Goal: Task Accomplishment & Management: Use online tool/utility

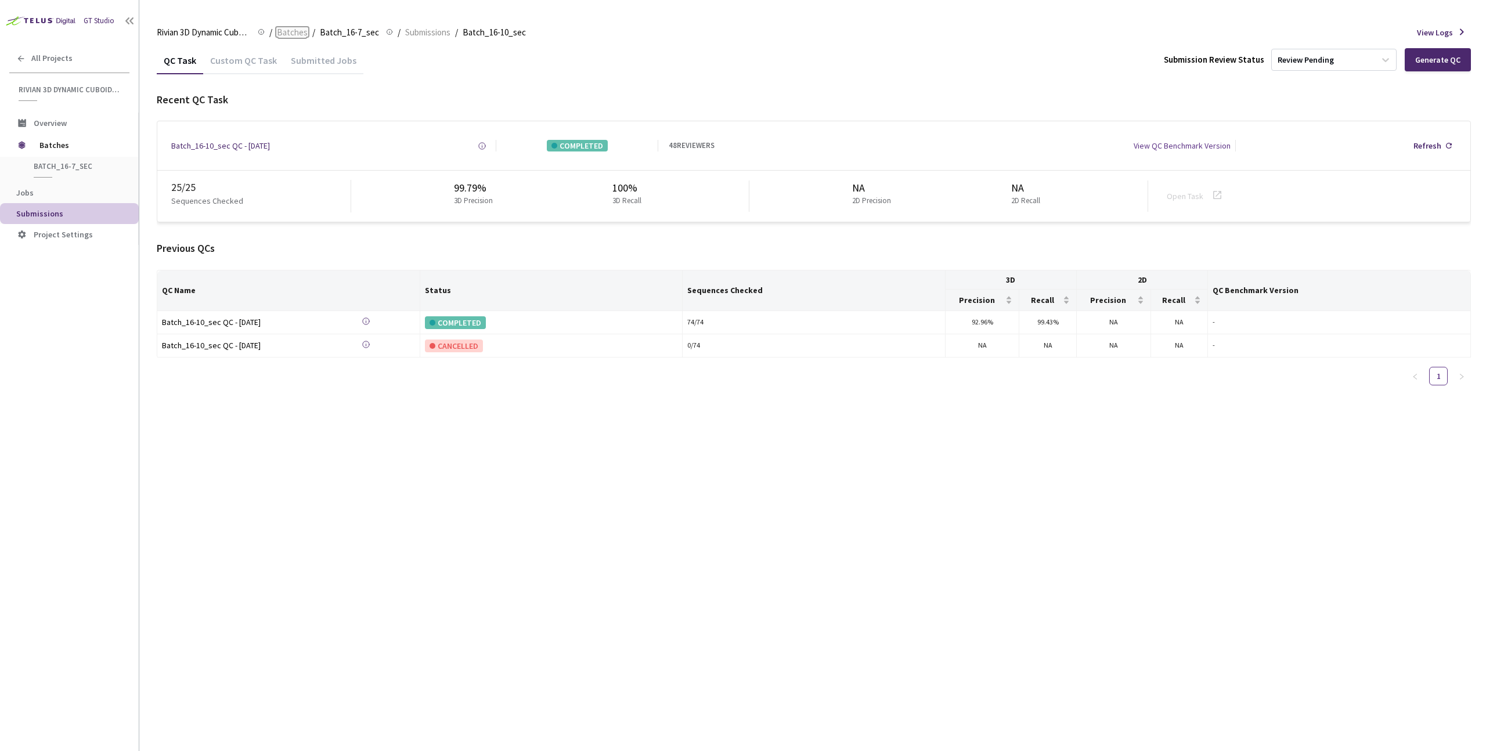
click at [297, 33] on span "Batches" at bounding box center [292, 33] width 31 height 14
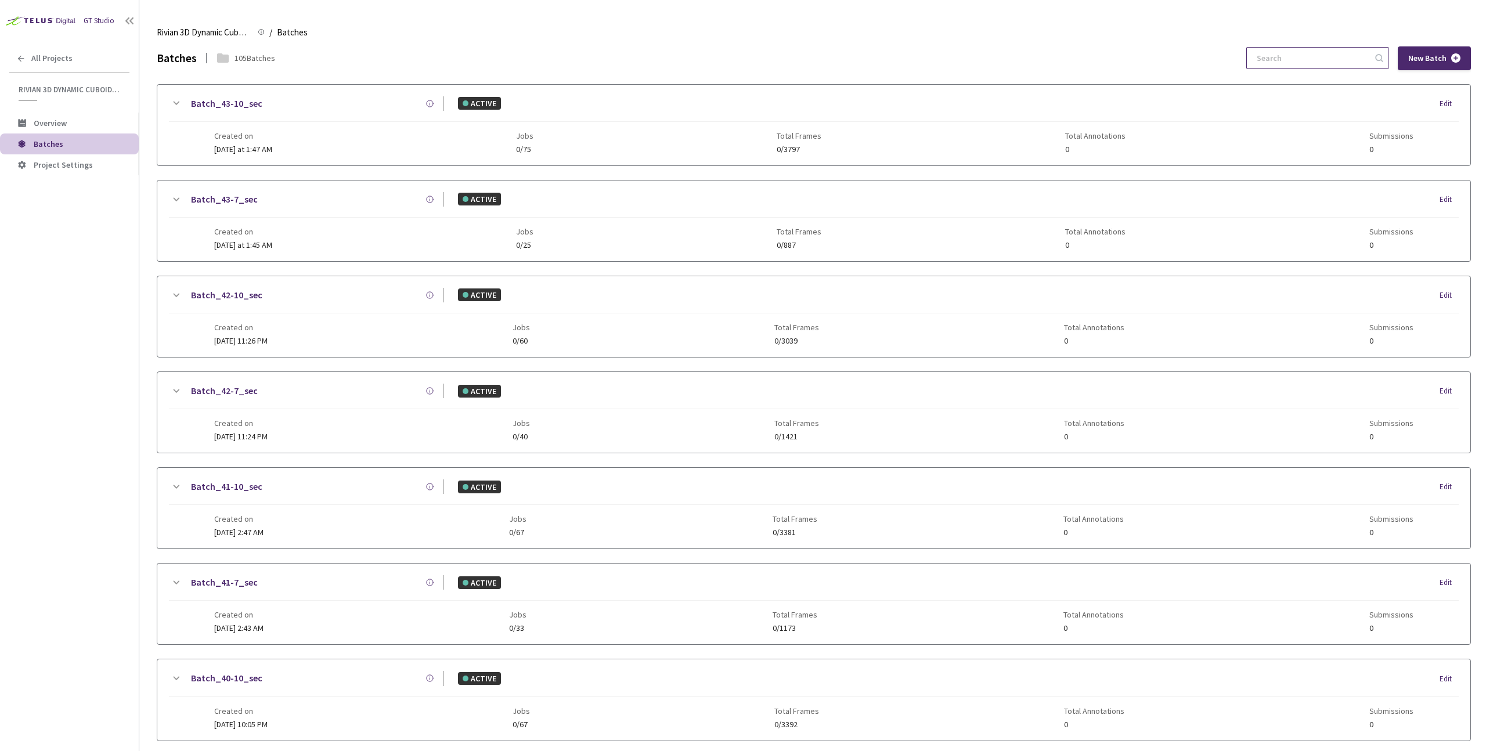
click at [1314, 60] on input at bounding box center [1312, 58] width 124 height 21
paste input "8-10"
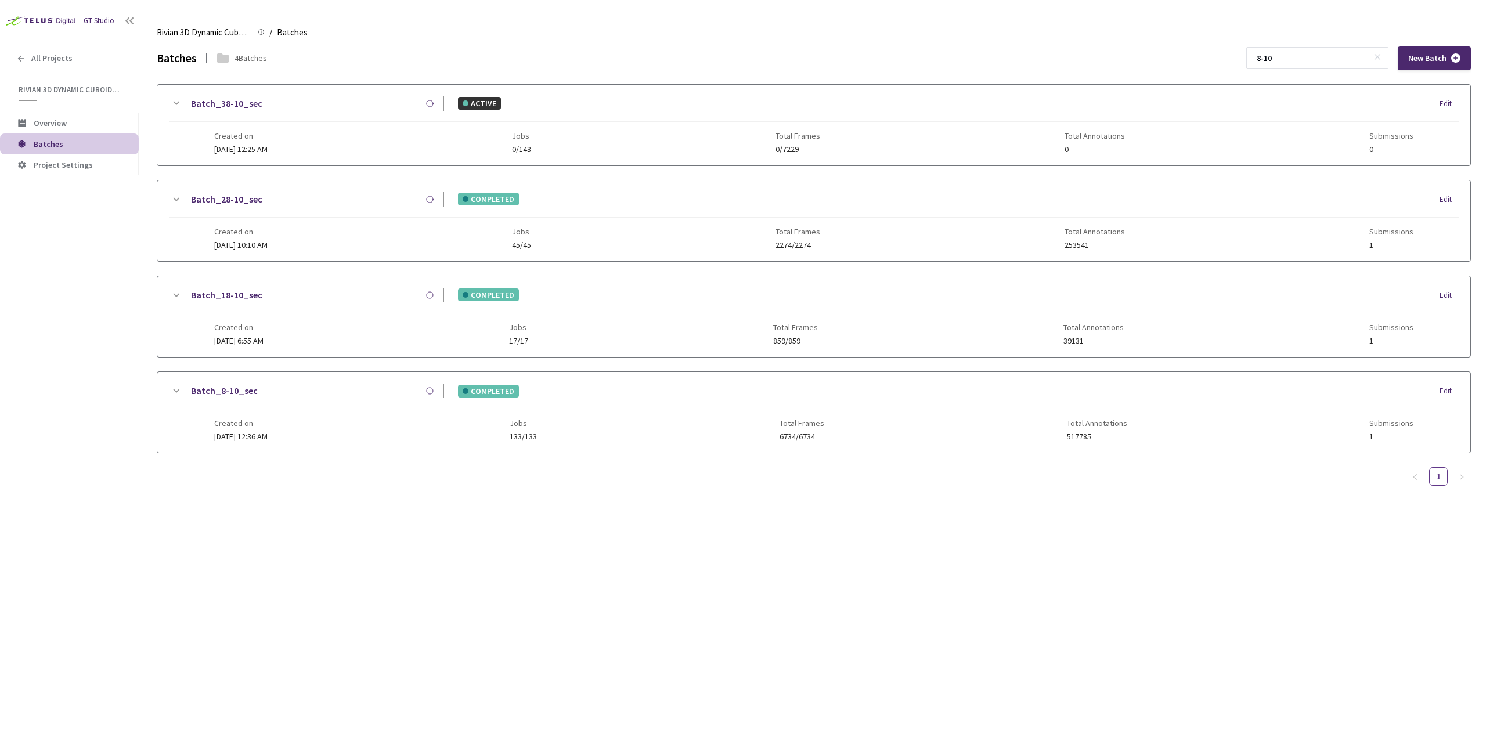
type input "8-10"
click at [356, 383] on div "Batch_8-10_sec COMPLETED Edit Created on [DATE] 12:36 AM Jobs 133/133 Total Fra…" at bounding box center [813, 412] width 1313 height 81
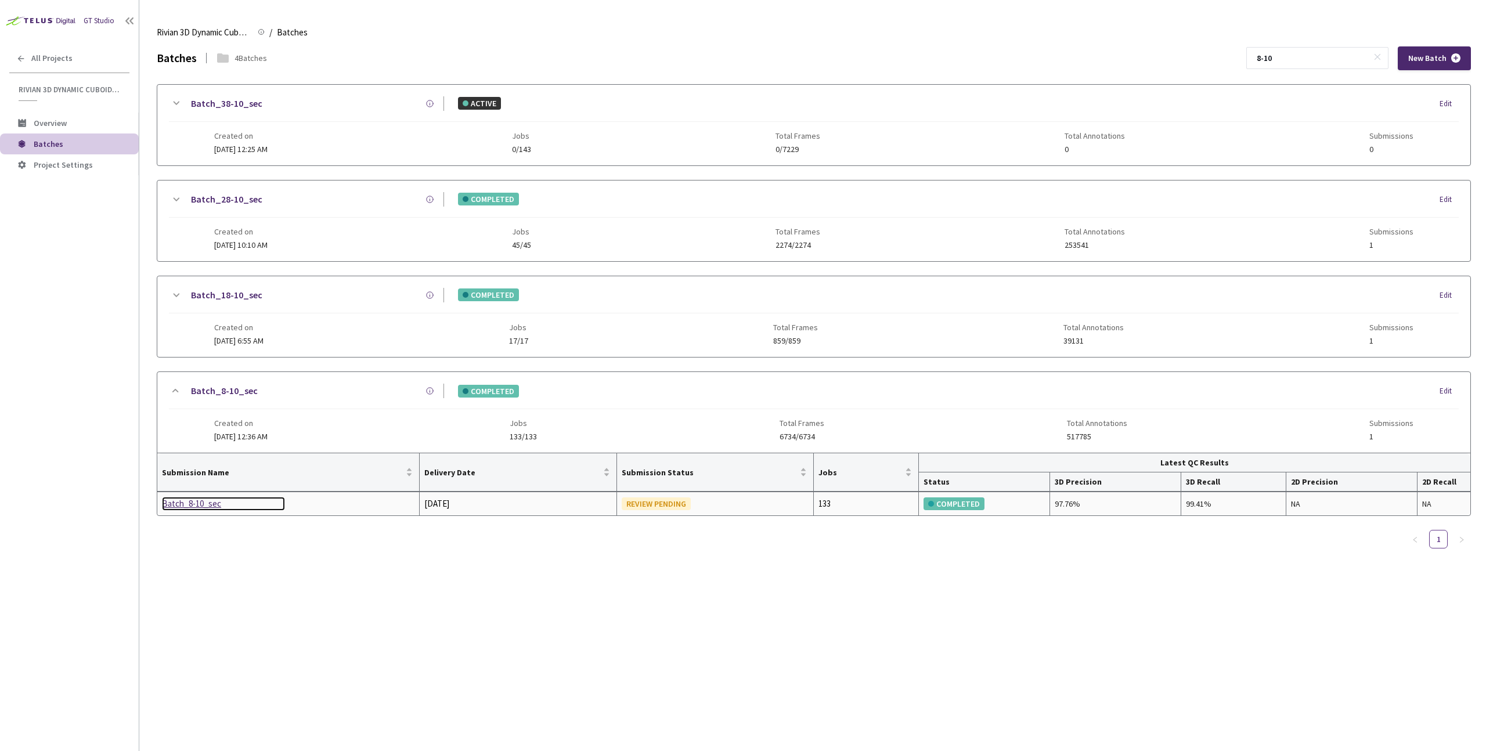
click at [206, 509] on div "Batch_8-10_sec" at bounding box center [223, 504] width 123 height 14
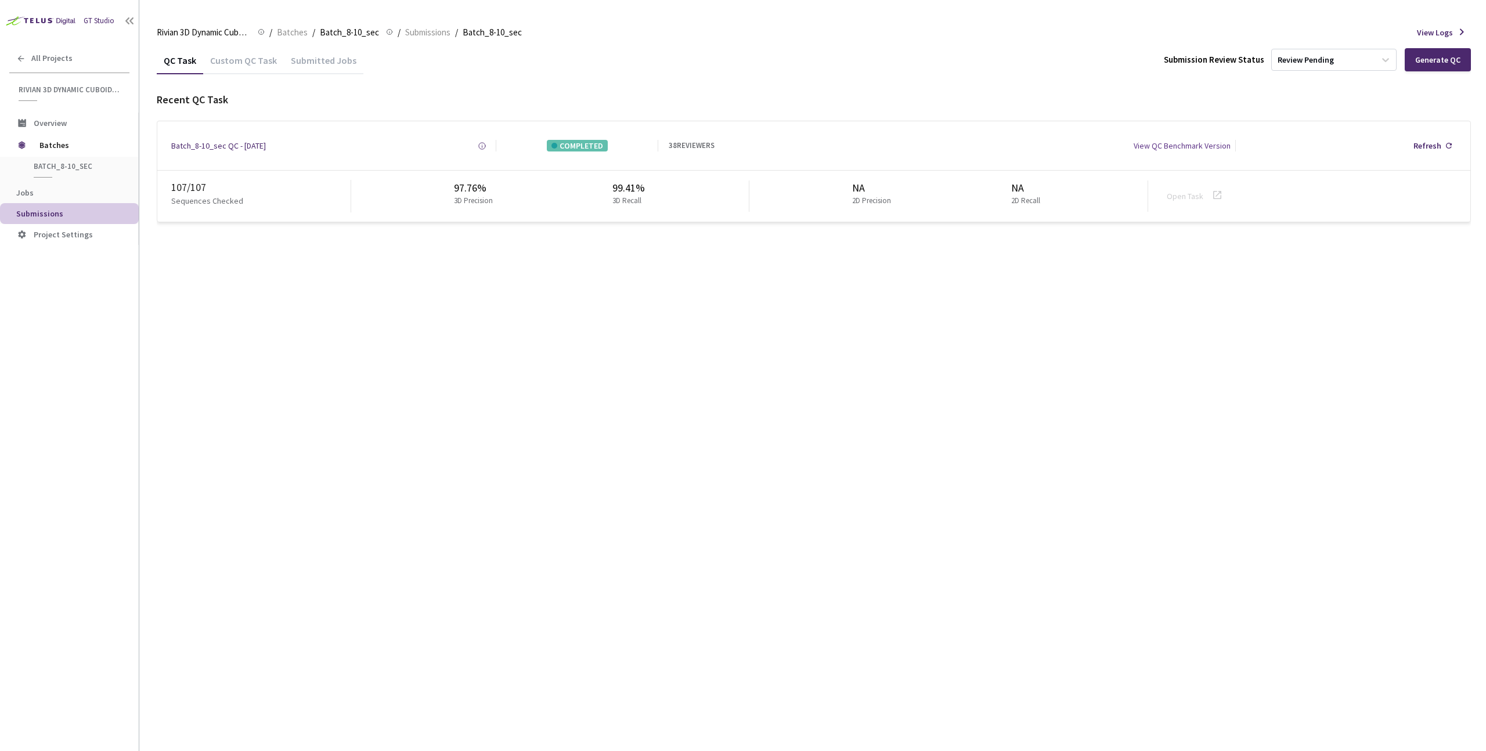
click at [230, 69] on div "Custom QC Task" at bounding box center [243, 65] width 81 height 20
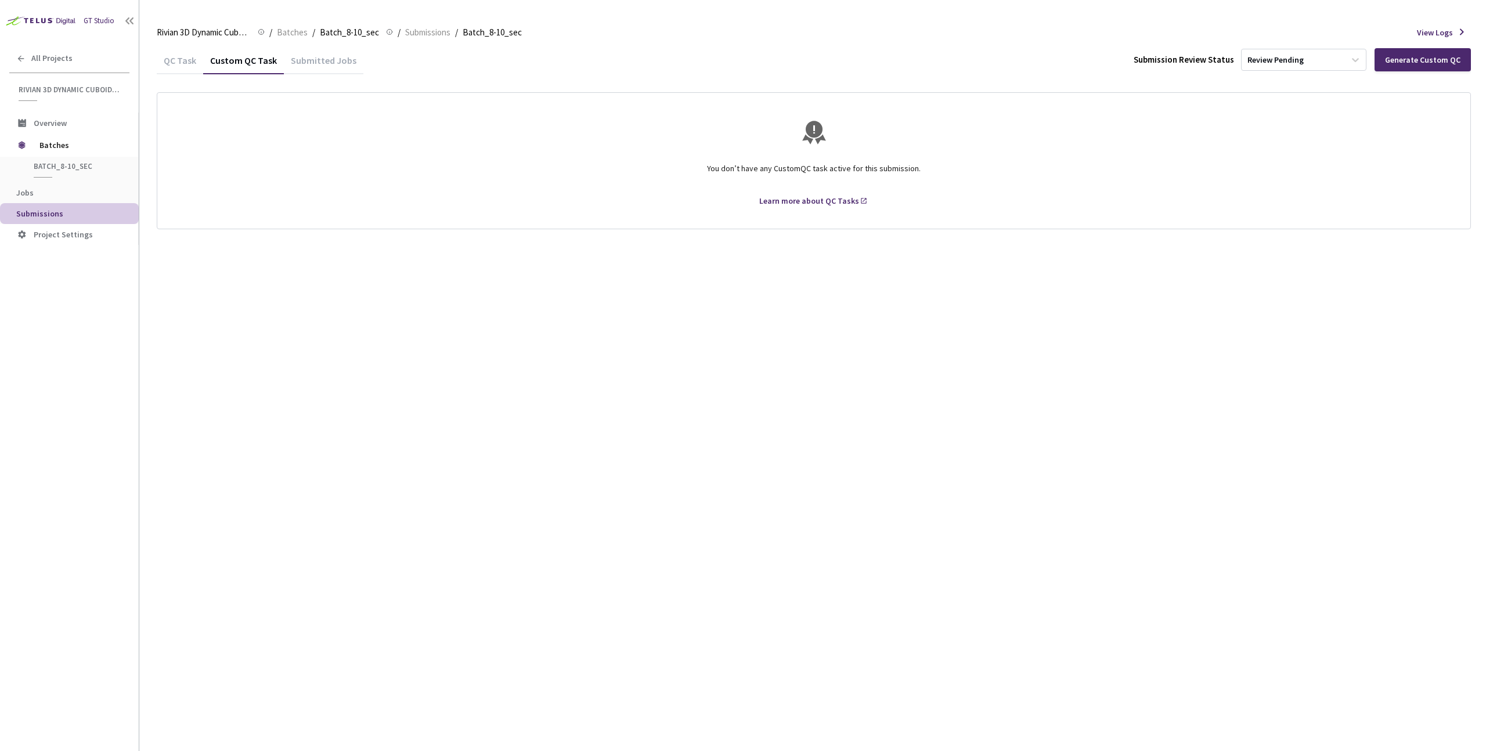
click at [179, 69] on div "QC Task" at bounding box center [180, 65] width 46 height 20
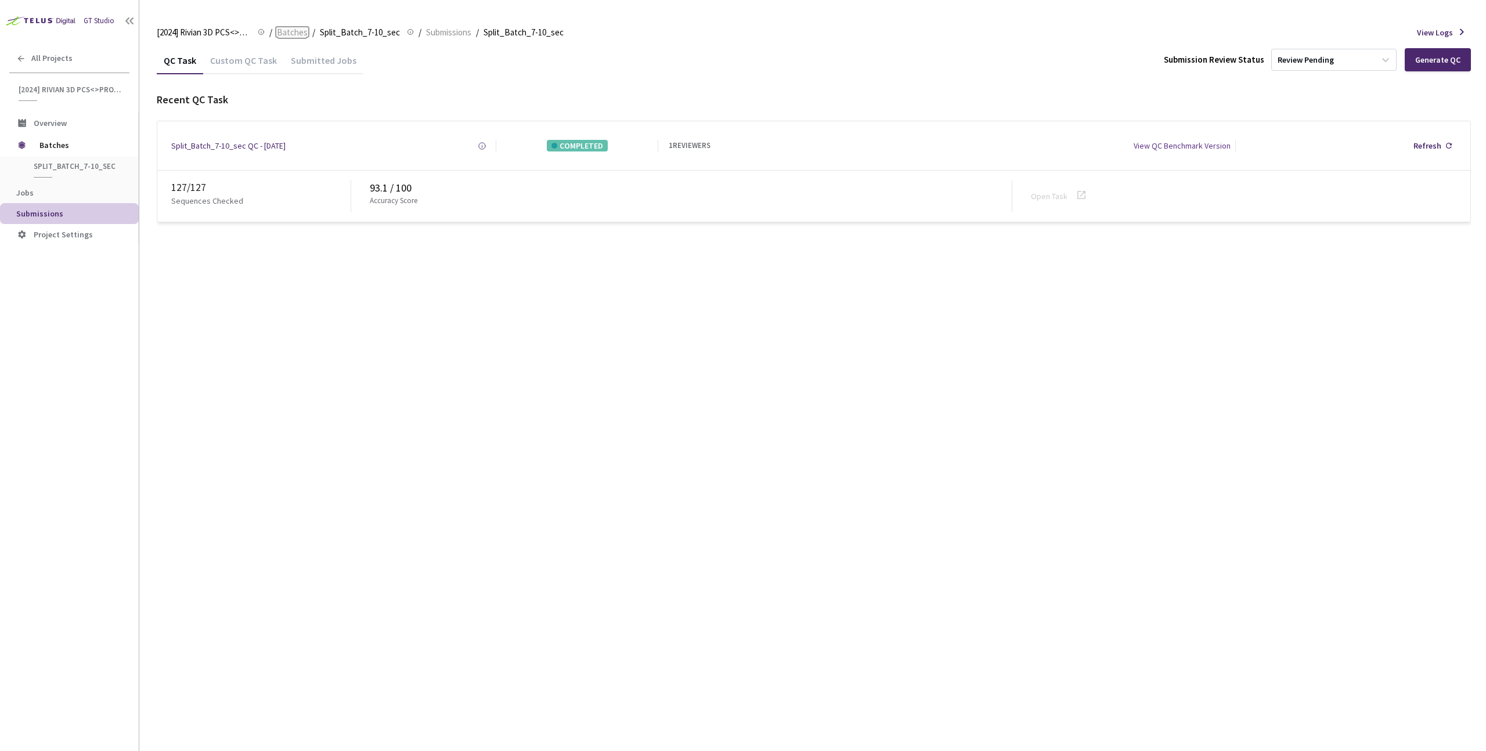
click at [283, 35] on span "Batches" at bounding box center [292, 33] width 31 height 14
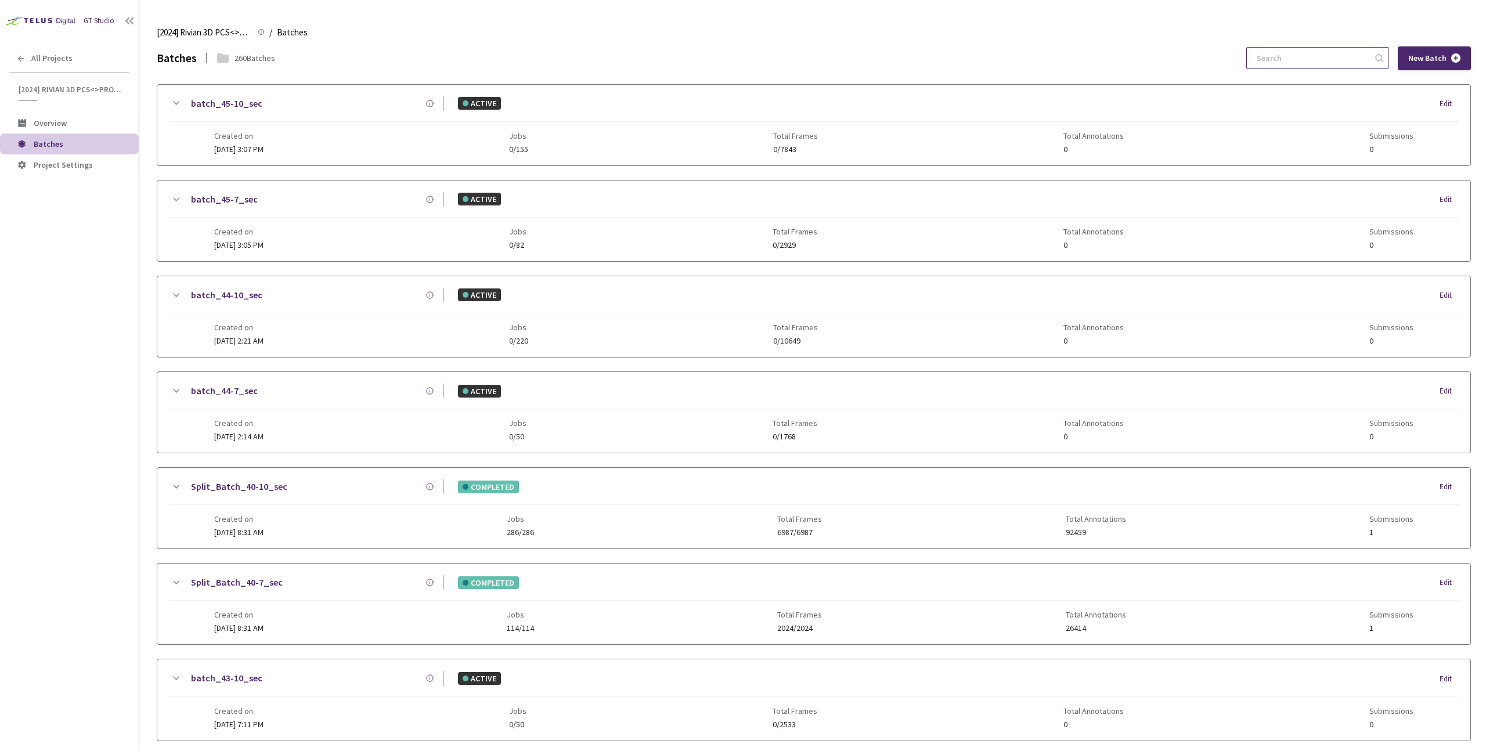
click at [1310, 50] on input at bounding box center [1312, 58] width 124 height 21
paste input "8-10"
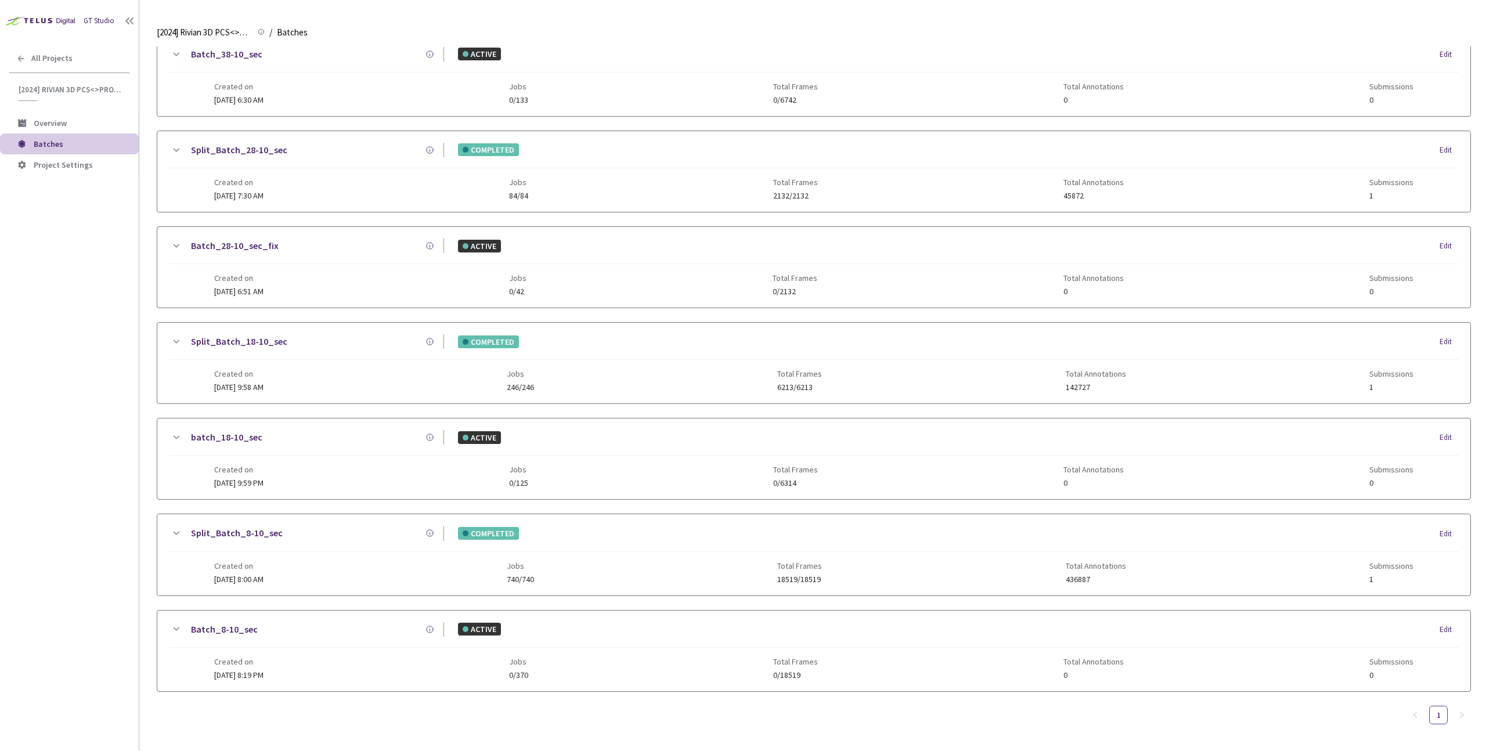
scroll to position [145, 0]
type input "8-10"
drag, startPoint x: 538, startPoint y: 601, endPoint x: 538, endPoint y: 621, distance: 20.3
click at [538, 601] on div "Split_Batch_38-10_sec COMPLETED Edit Created on [DATE] 6:37 AM Jobs 266/266 Tot…" at bounding box center [814, 316] width 1314 height 753
click at [538, 635] on div "ACTIVE Edit" at bounding box center [951, 629] width 1015 height 13
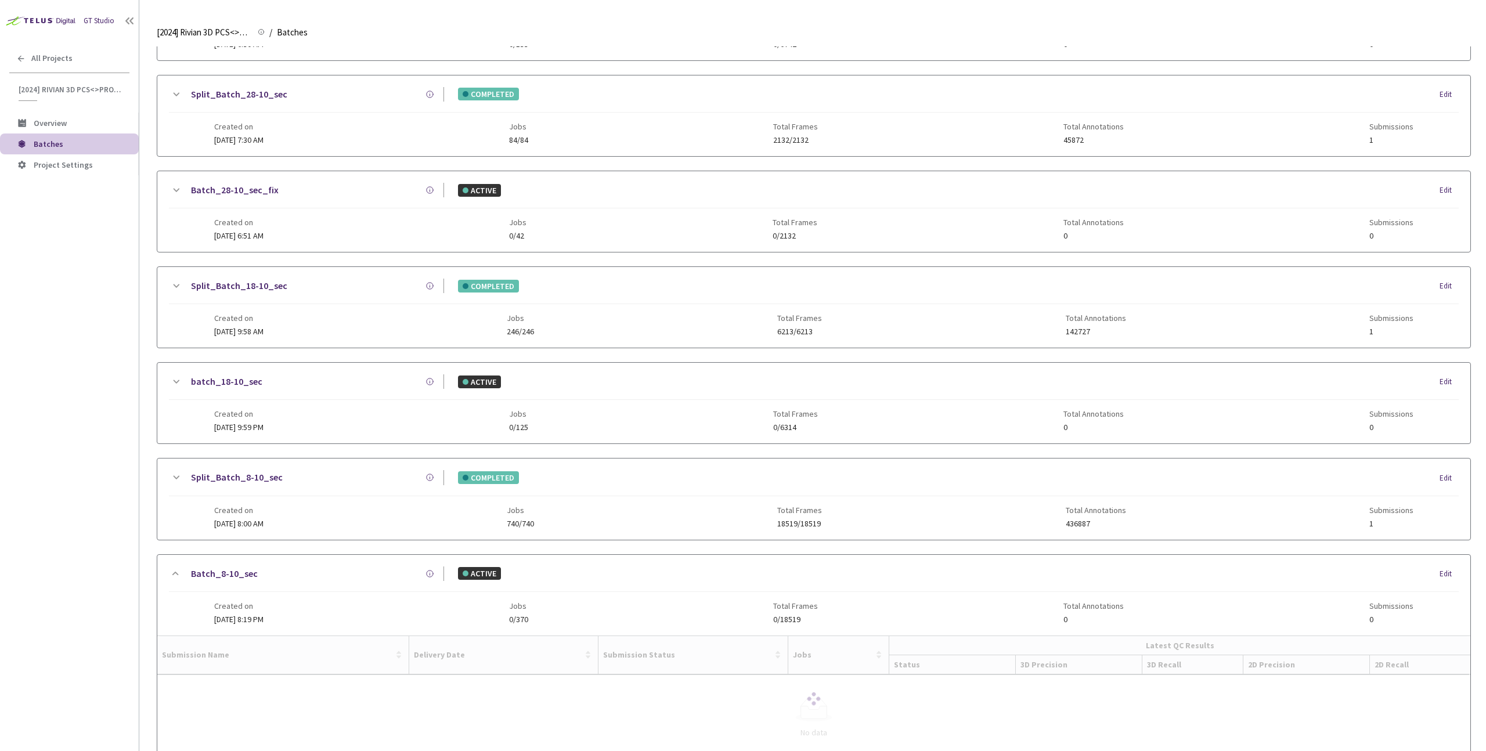
scroll to position [272, 0]
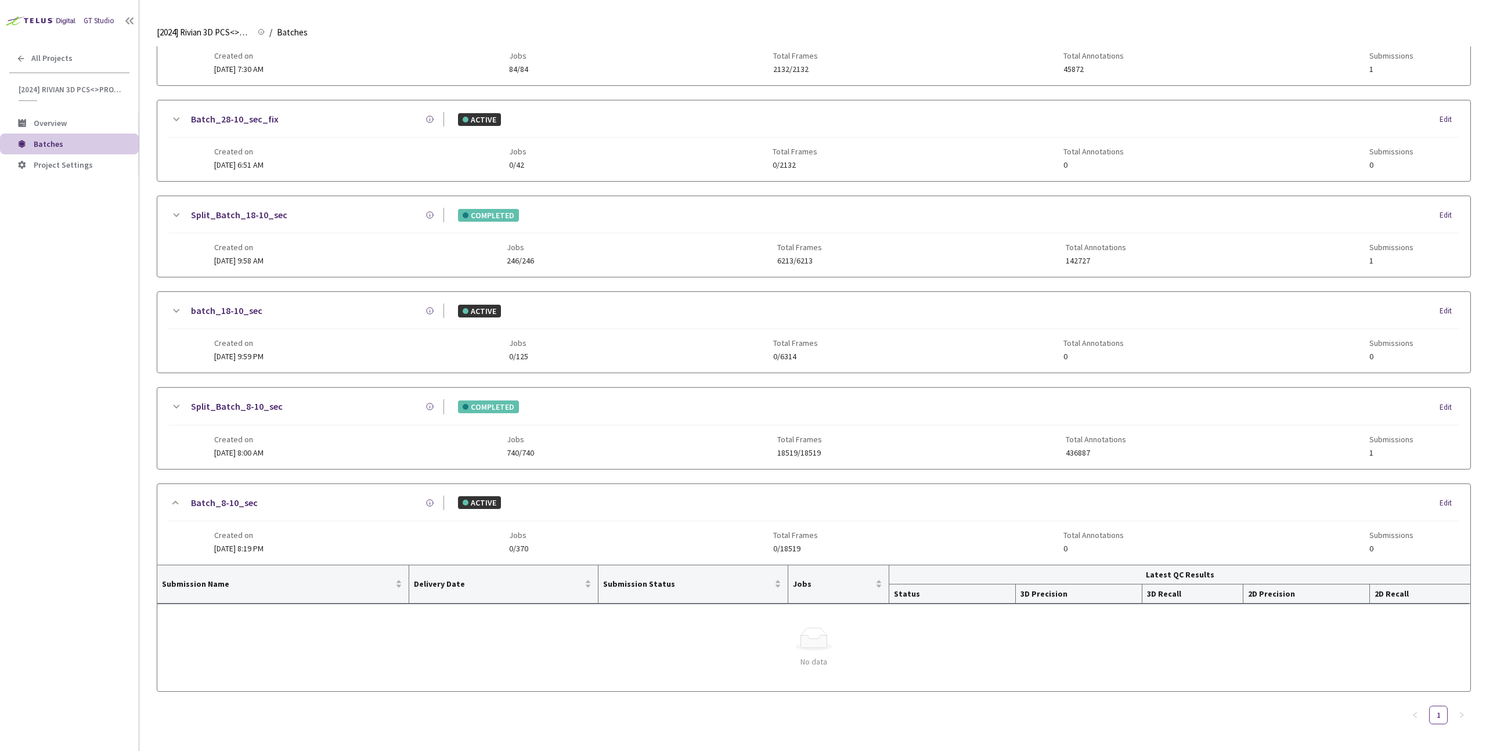
click at [261, 414] on div "Split_Batch_8-10_sec COMPLETED Edit" at bounding box center [814, 412] width 1290 height 26
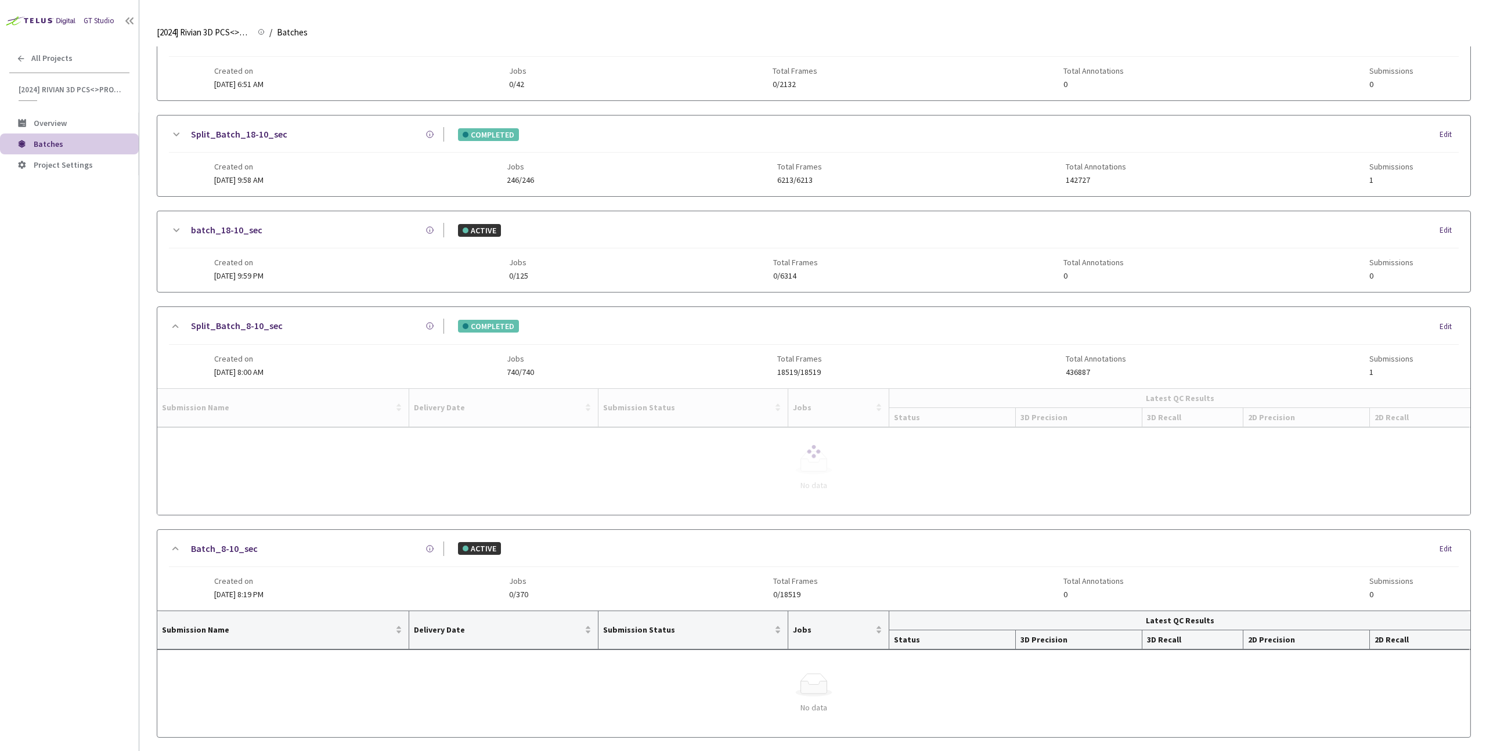
scroll to position [398, 0]
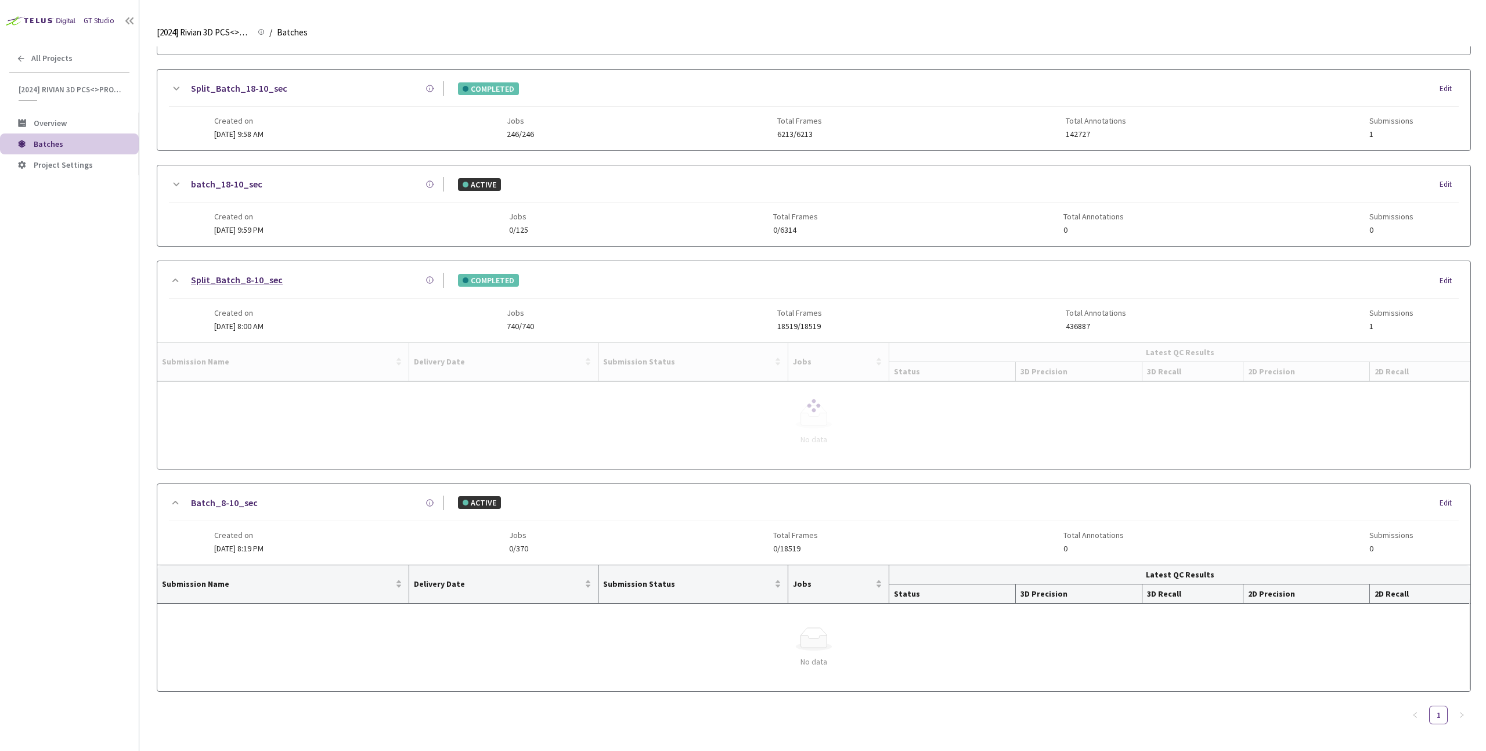
click at [220, 221] on span "Created on" at bounding box center [238, 216] width 49 height 9
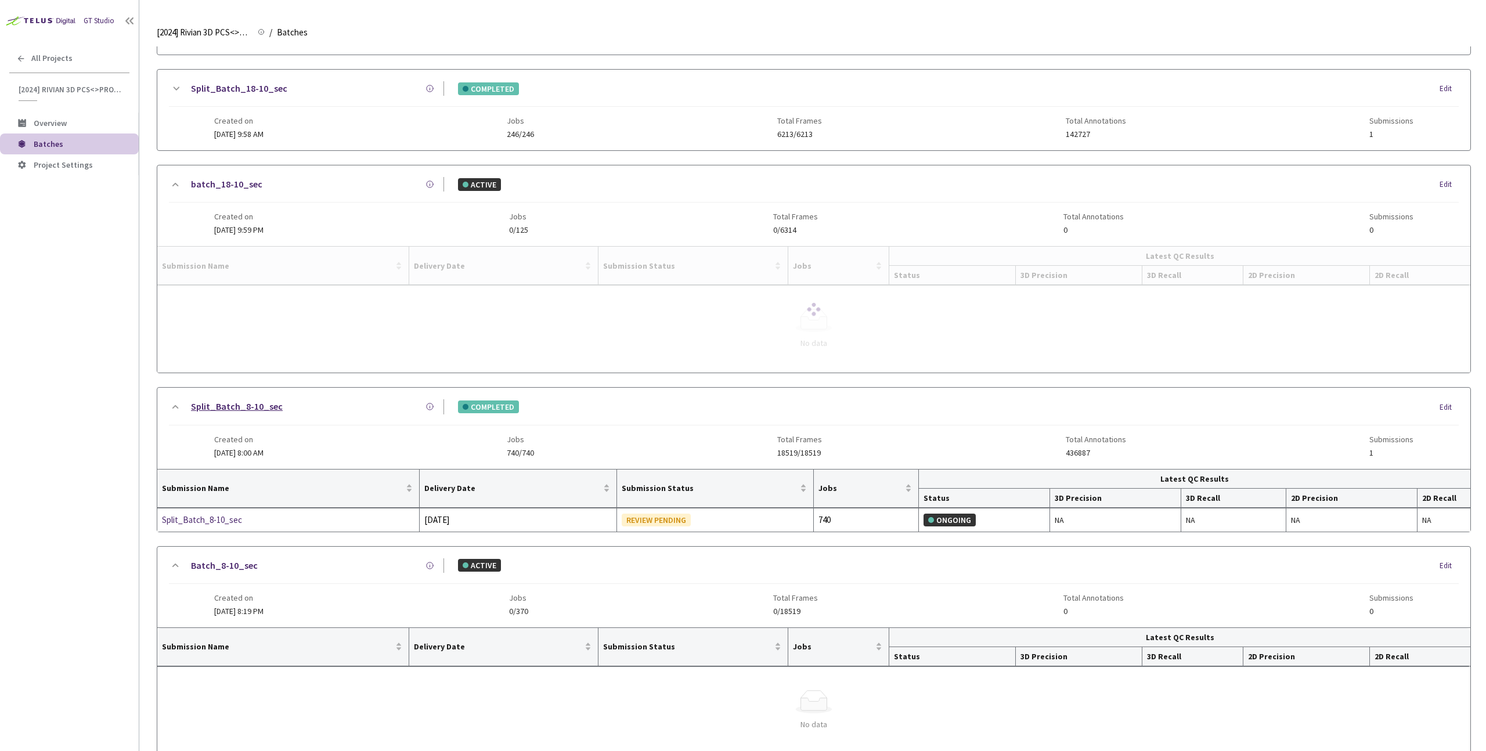
scroll to position [334, 0]
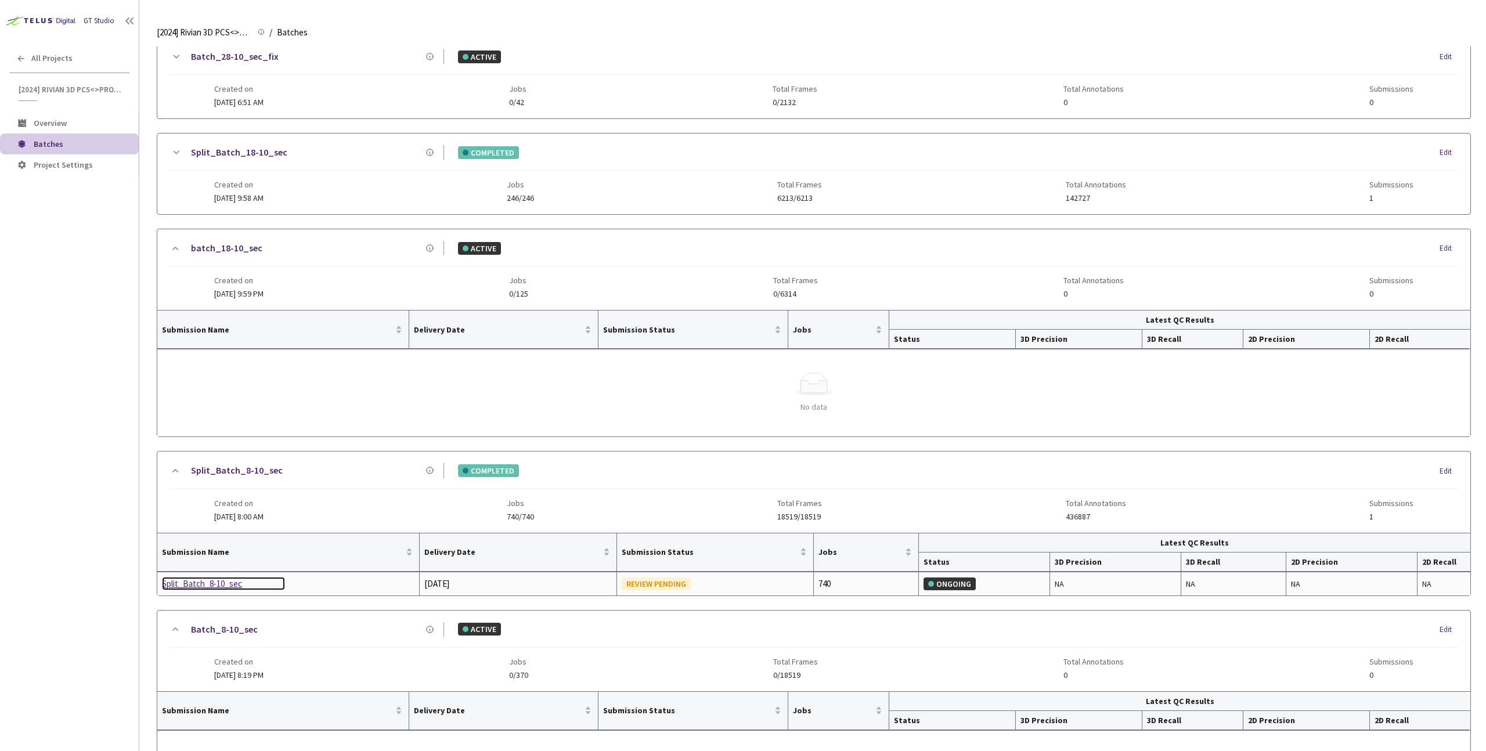
click at [221, 578] on div "Split_Batch_8-10_sec" at bounding box center [223, 584] width 123 height 14
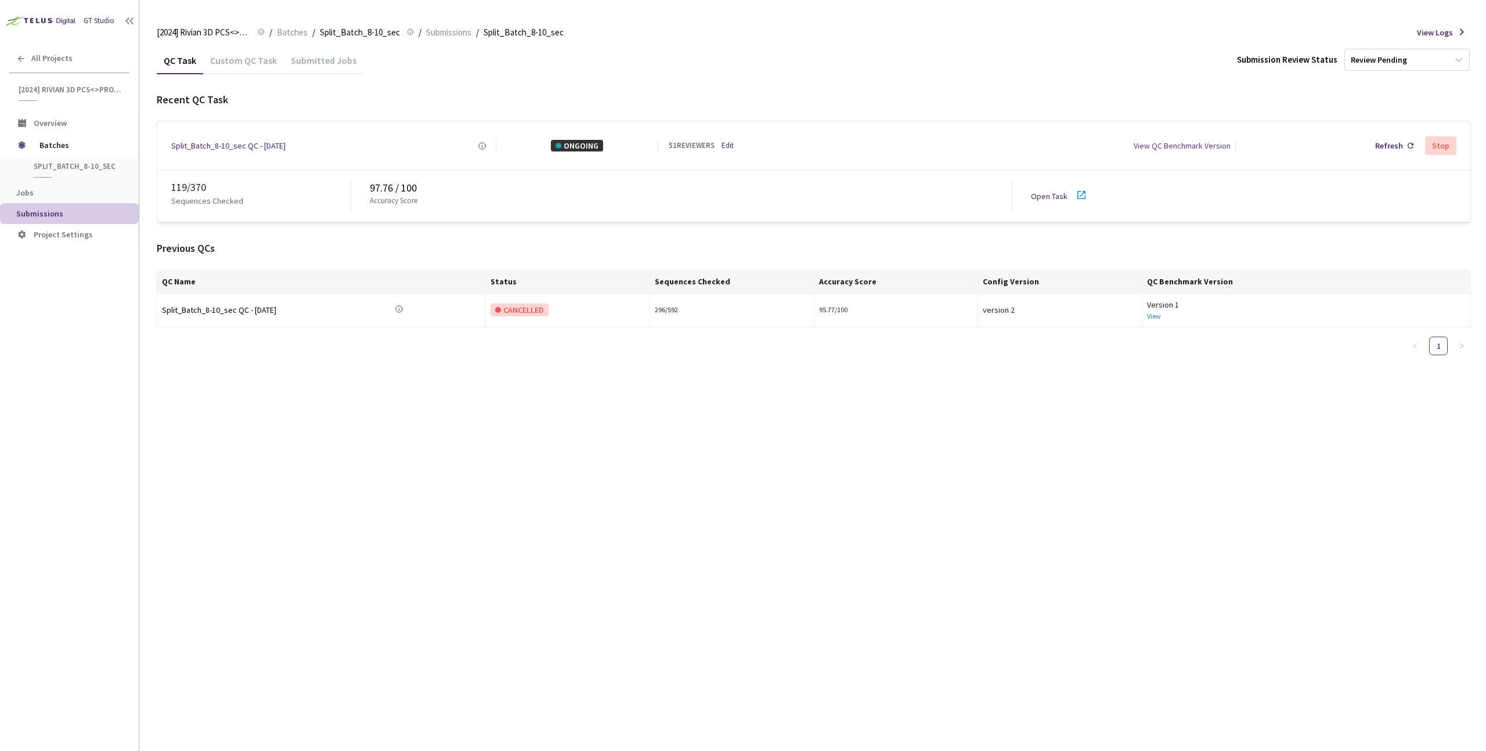
click at [232, 68] on div "Custom QC Task" at bounding box center [243, 65] width 81 height 20
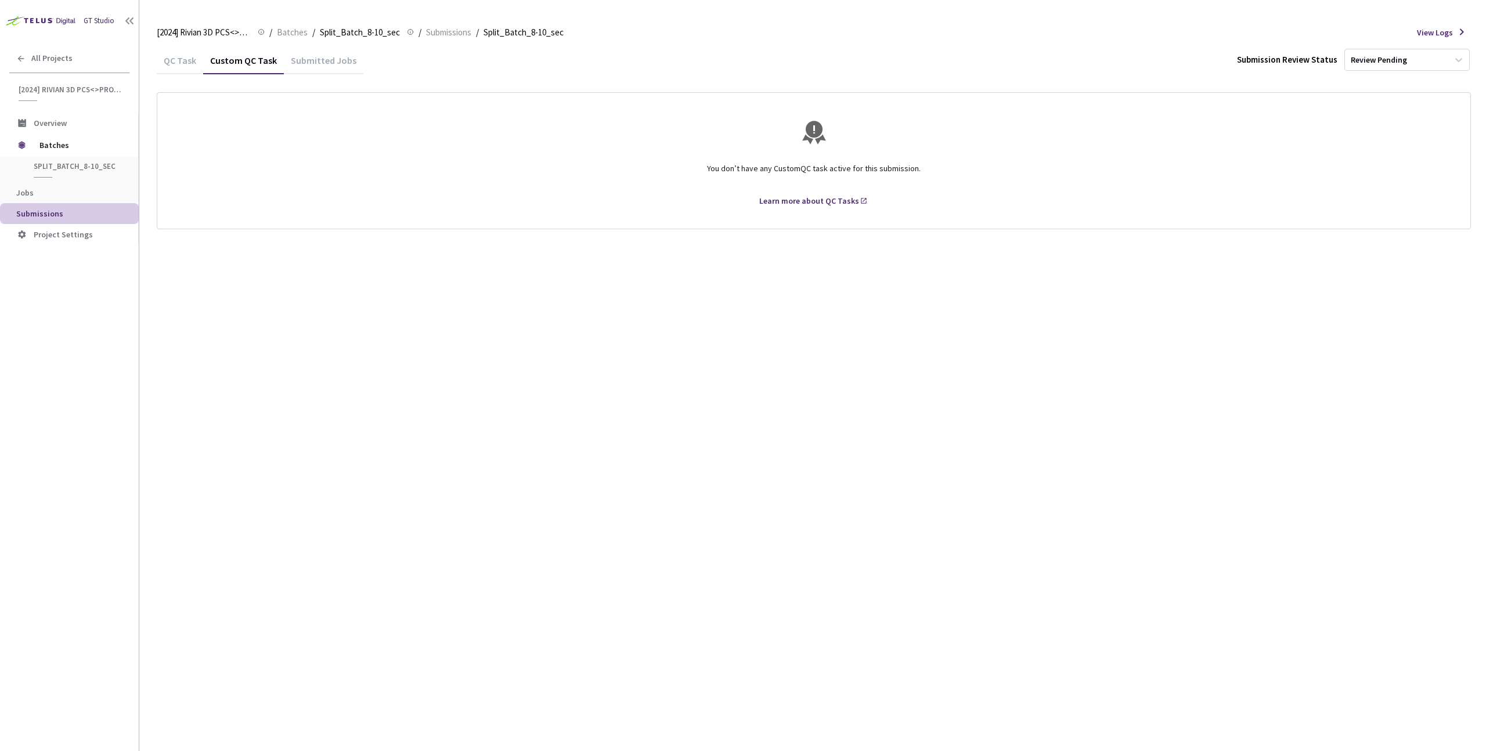
click at [158, 62] on div "QC Task" at bounding box center [180, 65] width 46 height 20
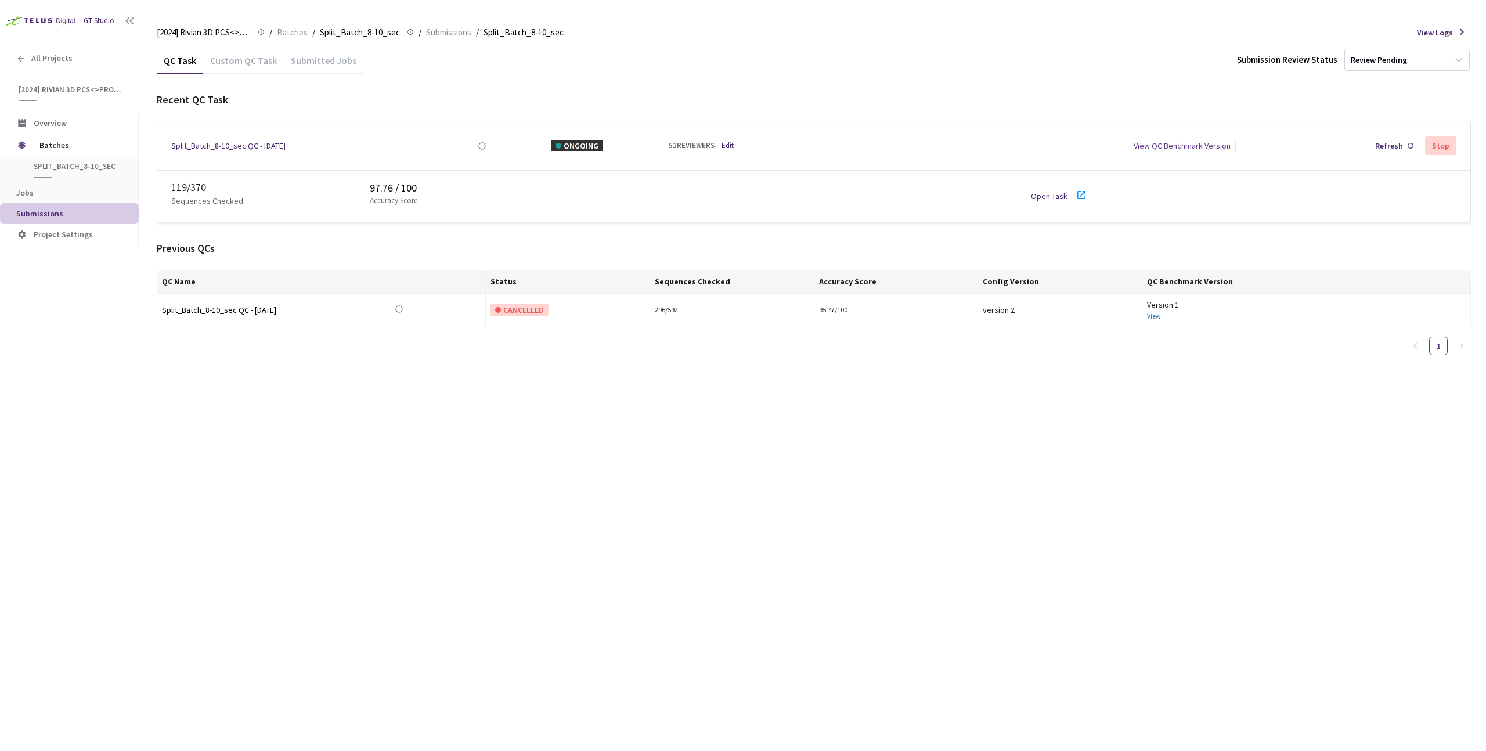
click at [174, 62] on div "QC Task" at bounding box center [180, 65] width 46 height 20
click at [597, 479] on div "QC Task Custom QC Task Submitted Jobs Submission Review Status Review Pending R…" at bounding box center [814, 398] width 1314 height 705
click at [1055, 197] on link "Open Task" at bounding box center [1049, 196] width 37 height 10
